Goal: Communication & Community: Answer question/provide support

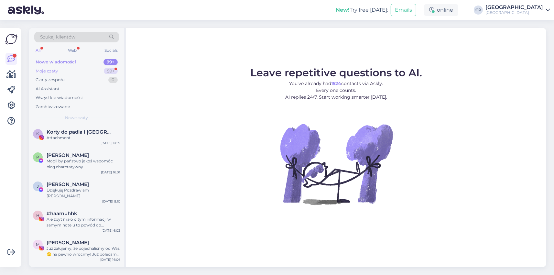
click at [87, 72] on div "Moje czaty 99+" at bounding box center [76, 71] width 85 height 9
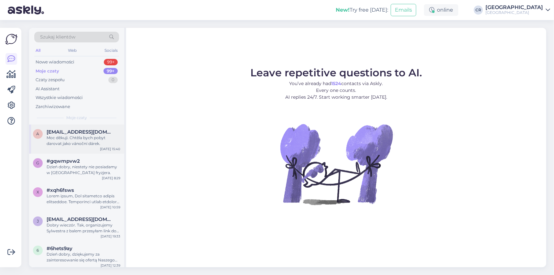
click at [80, 143] on div "Moc děkuji. Chtěla bych pobyt darovat jako vánoční dárek." at bounding box center [84, 141] width 74 height 12
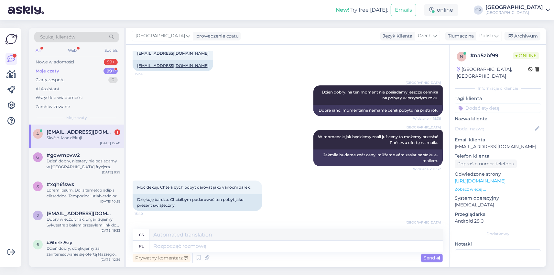
scroll to position [231, 0]
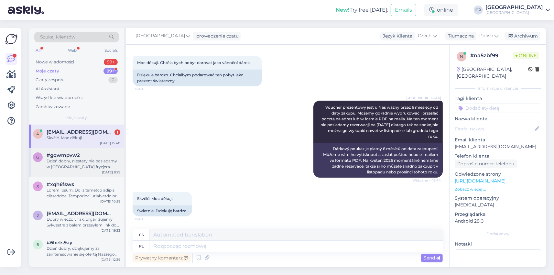
click at [77, 150] on div "g #gqwmpvw2 Dzień dobry, niestety nie posiadamy w [GEOGRAPHIC_DATA] fryzjera. […" at bounding box center [76, 162] width 95 height 29
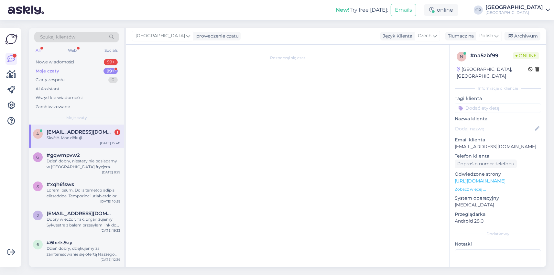
scroll to position [0, 0]
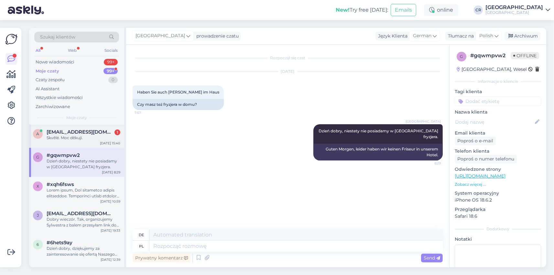
click at [79, 142] on div "a [EMAIL_ADDRESS][DOMAIN_NAME] 1 Skvělé. Moc děkuji. [DATE] 15:40" at bounding box center [76, 135] width 95 height 23
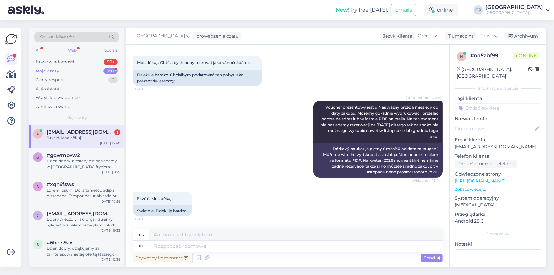
click at [78, 49] on div "Web" at bounding box center [72, 50] width 11 height 8
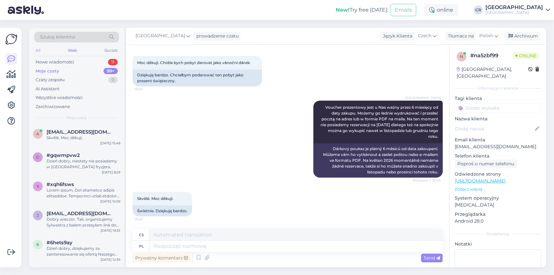
click at [40, 51] on div "All" at bounding box center [37, 50] width 7 height 8
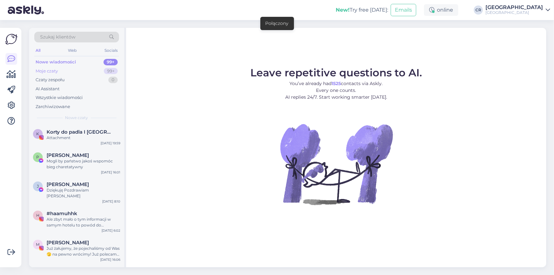
click at [59, 69] on div "Moje czaty 99+" at bounding box center [76, 71] width 85 height 9
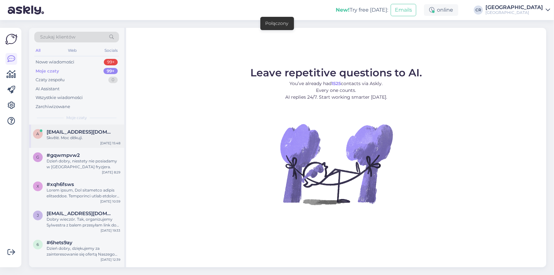
click at [91, 147] on div "a [EMAIL_ADDRESS][DOMAIN_NAME] Skvělé. Moc děkuji. [DATE] 15:48" at bounding box center [76, 135] width 95 height 23
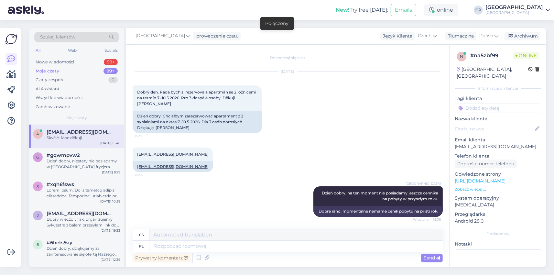
scroll to position [231, 0]
